Goal: Information Seeking & Learning: Learn about a topic

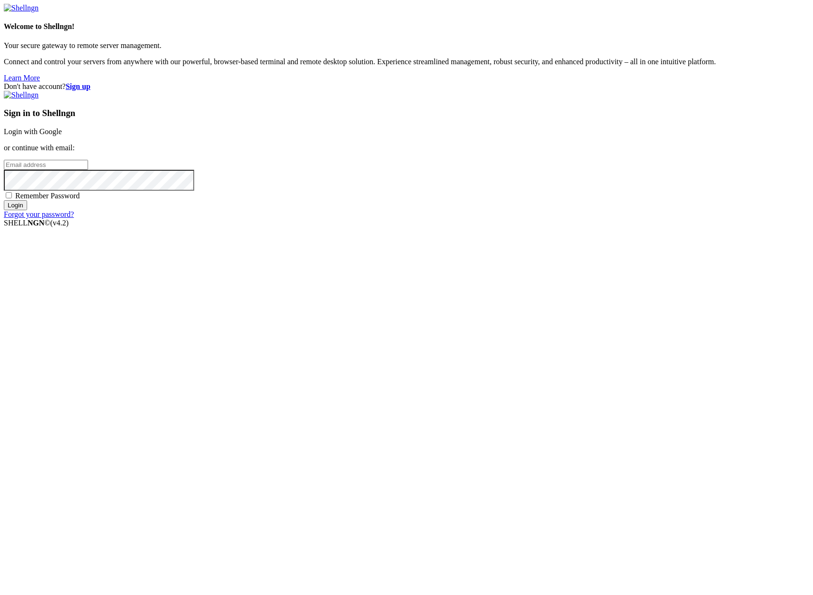
click at [88, 170] on input "email" at bounding box center [46, 165] width 84 height 10
type input "[PERSON_NAME][EMAIL_ADDRESS][DOMAIN_NAME]"
click at [27, 210] on input "Login" at bounding box center [15, 205] width 23 height 10
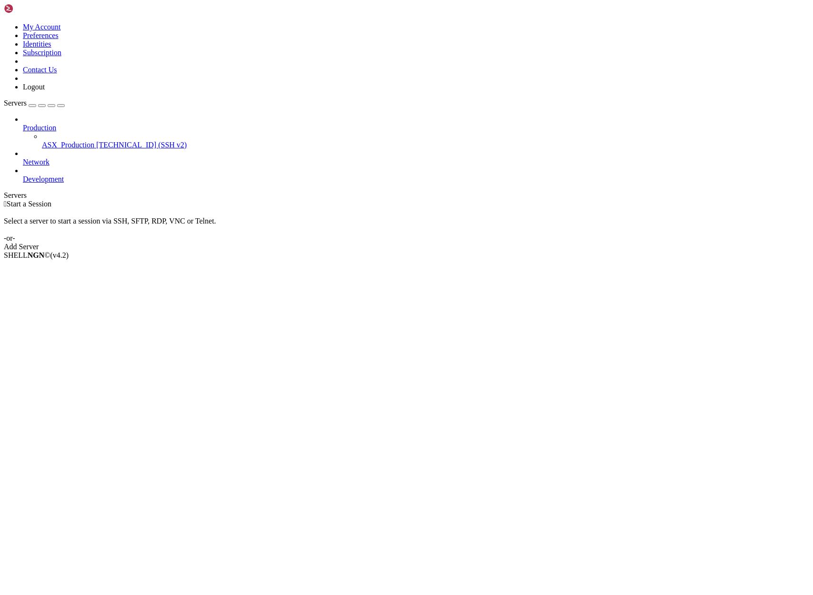
click at [59, 141] on span "ASX_Production" at bounding box center [68, 145] width 52 height 8
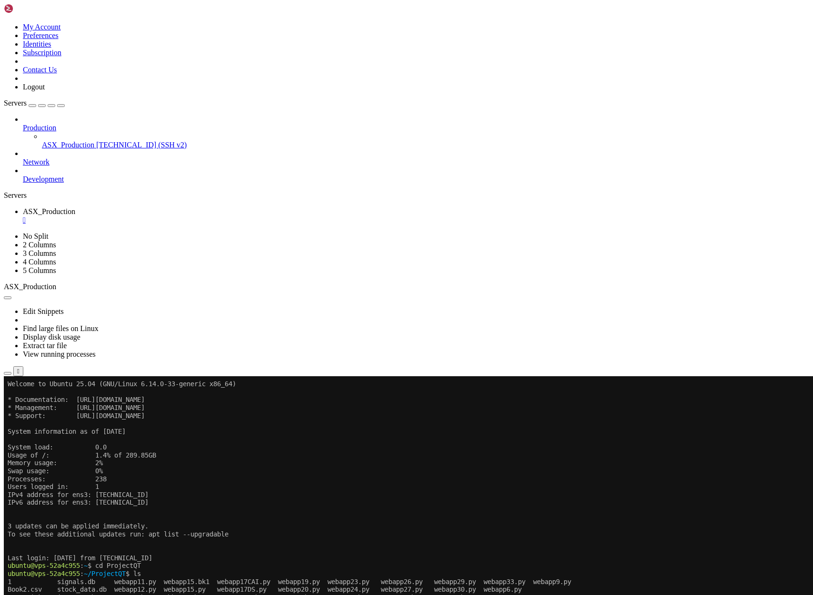
click at [11, 372] on button "button" at bounding box center [8, 373] width 8 height 3
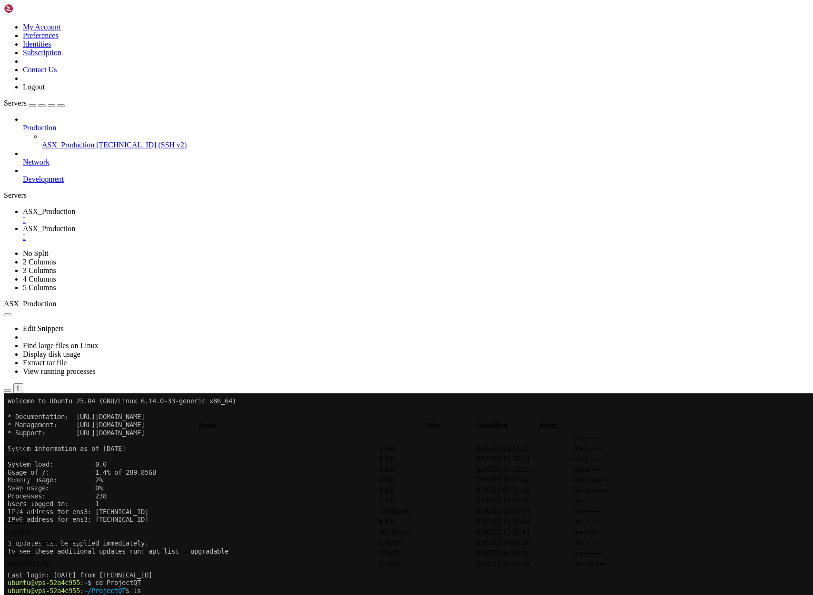
click at [40, 486] on span " ProjectQT" at bounding box center [22, 490] width 35 height 8
type input "/home/ubuntu/ProjectQT"
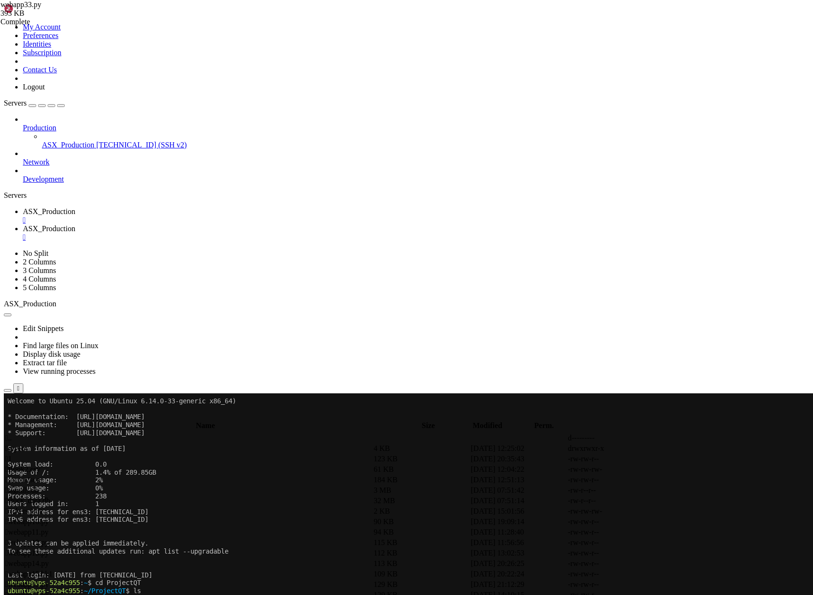
click at [75, 207] on span "ASX_Production" at bounding box center [49, 211] width 52 height 8
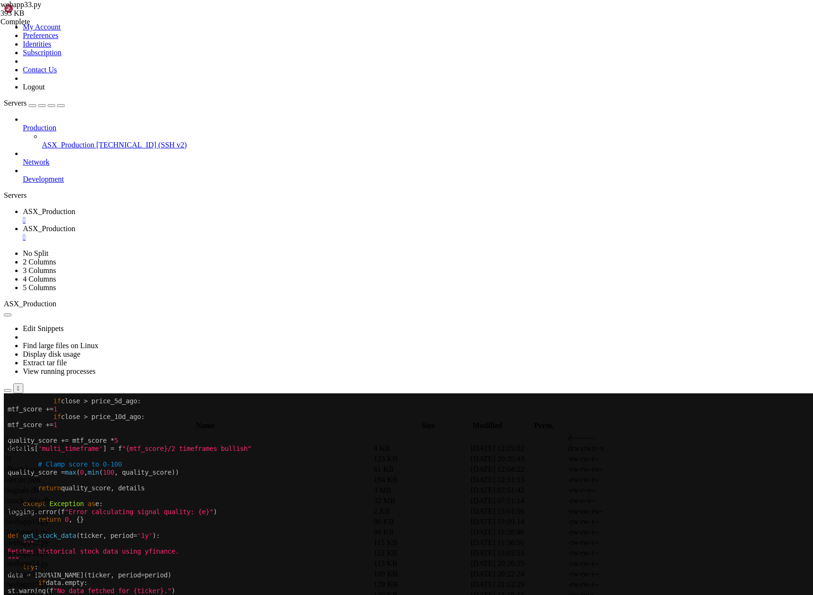
scroll to position [8, 0]
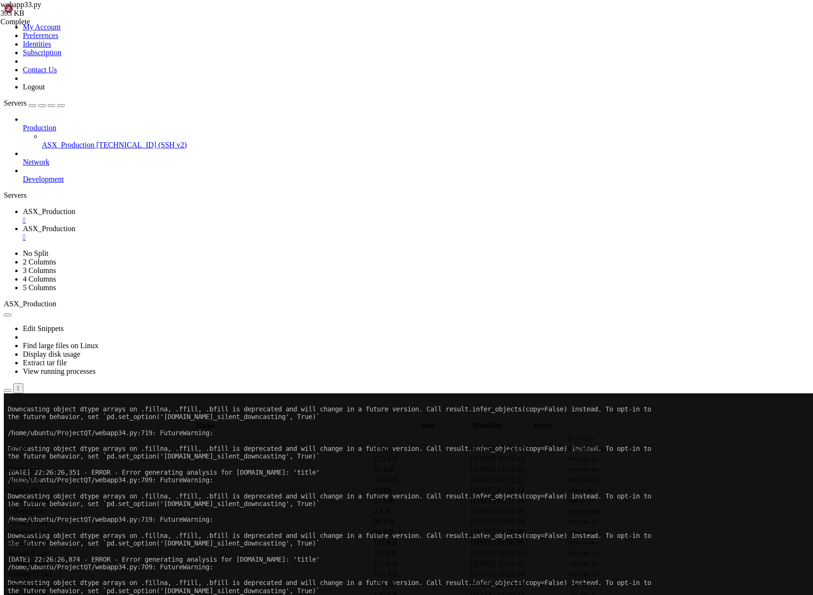
click at [75, 225] on span "ASX_Production" at bounding box center [49, 229] width 52 height 8
click at [76, 141] on span "ASX_Production" at bounding box center [68, 145] width 52 height 8
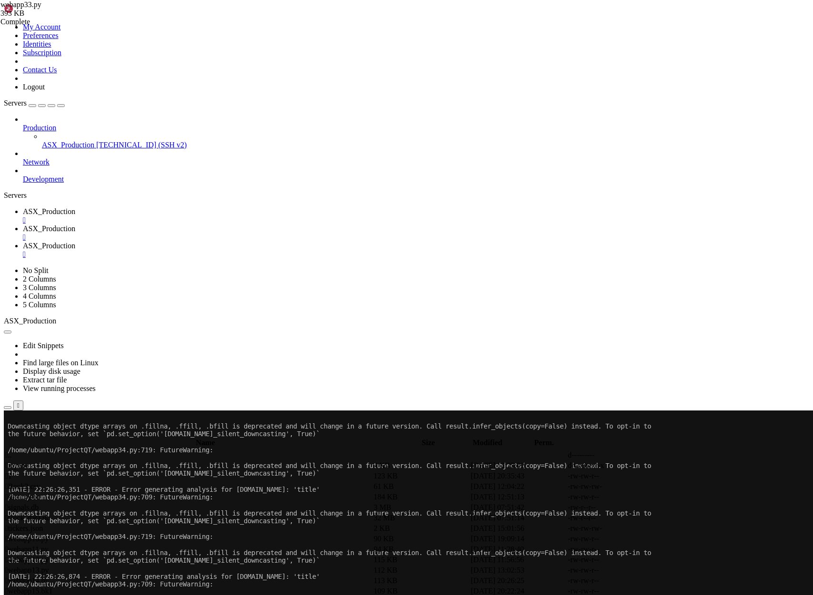
scroll to position [0, 0]
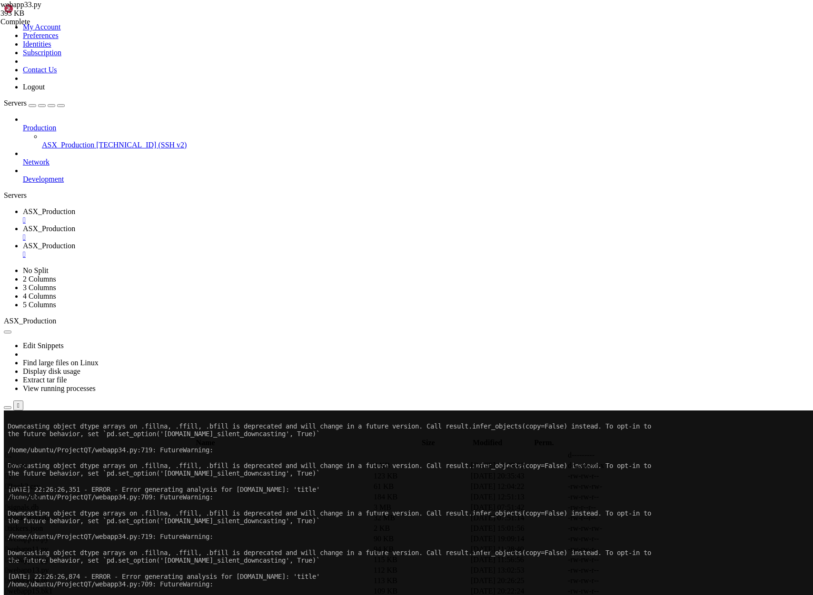
scroll to position [8, 0]
click at [75, 207] on span "ASX_Production" at bounding box center [49, 211] width 52 height 8
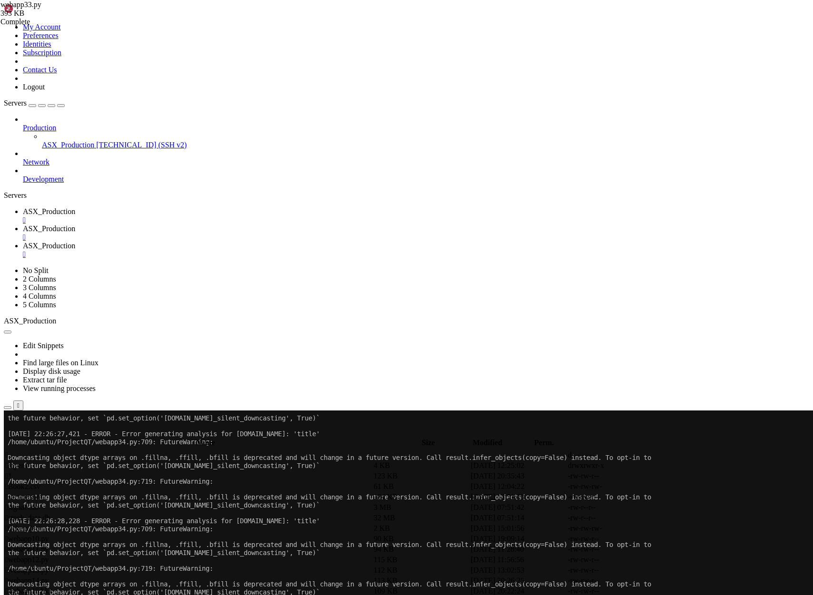
click at [75, 242] on span "ASX_Production" at bounding box center [49, 246] width 52 height 8
click at [75, 207] on span "ASX_Production" at bounding box center [49, 211] width 52 height 8
